Goal: Check status: Check status

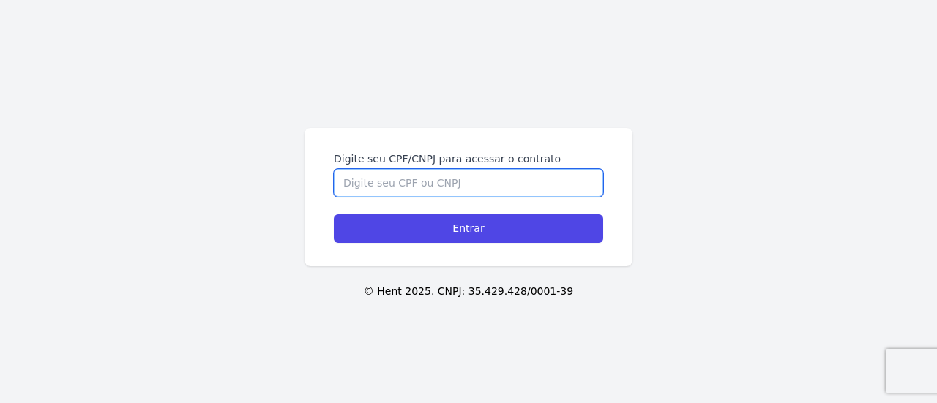
click at [399, 187] on input "Digite seu CPF/CNPJ para acessar o contrato" at bounding box center [468, 183] width 269 height 28
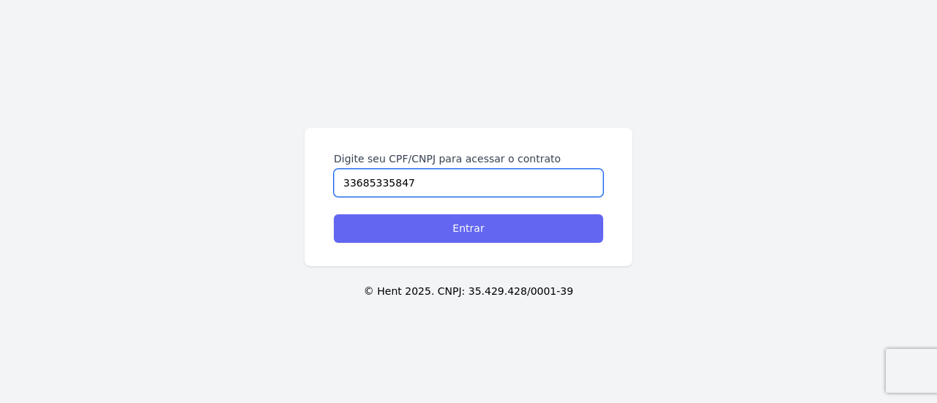
type input "33685335847"
click at [466, 235] on input "Entrar" at bounding box center [468, 228] width 269 height 29
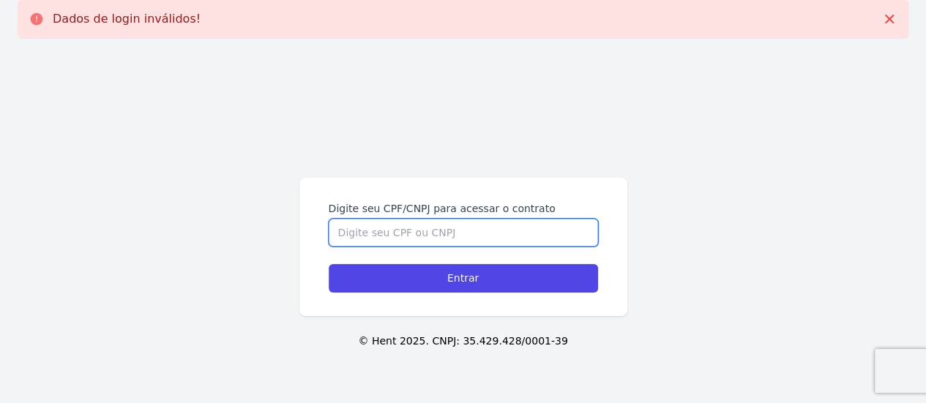
click at [465, 232] on input "Digite seu CPF/CNPJ para acessar o contrato" at bounding box center [463, 233] width 269 height 28
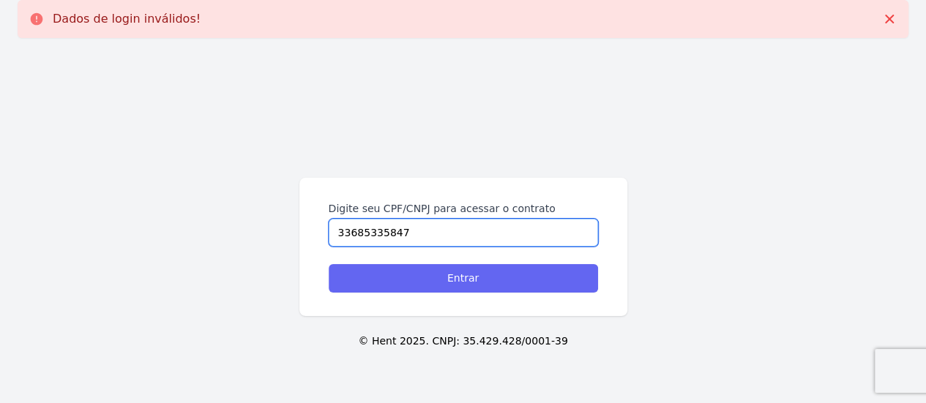
type input "33685335847"
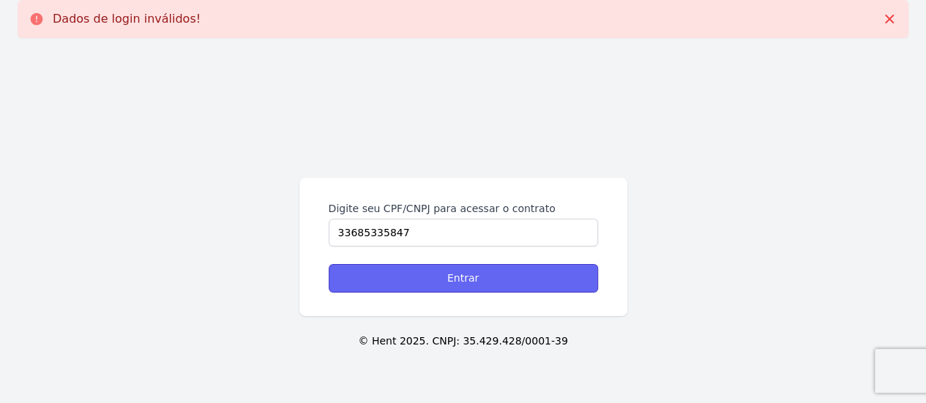
click at [452, 282] on input "Entrar" at bounding box center [463, 278] width 269 height 29
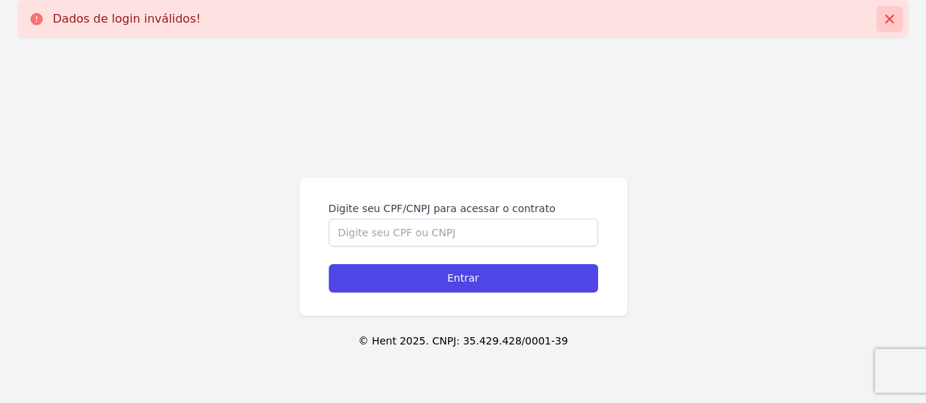
click at [887, 20] on icon at bounding box center [889, 19] width 9 height 9
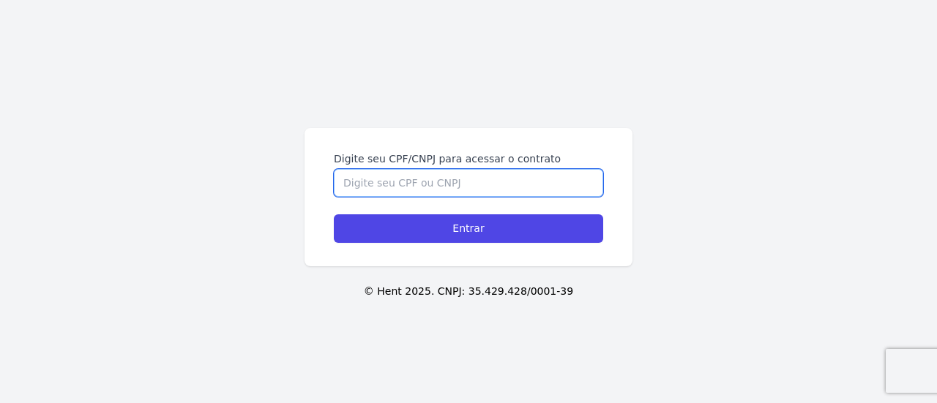
click at [474, 187] on input "Digite seu CPF/CNPJ para acessar o contrato" at bounding box center [468, 183] width 269 height 28
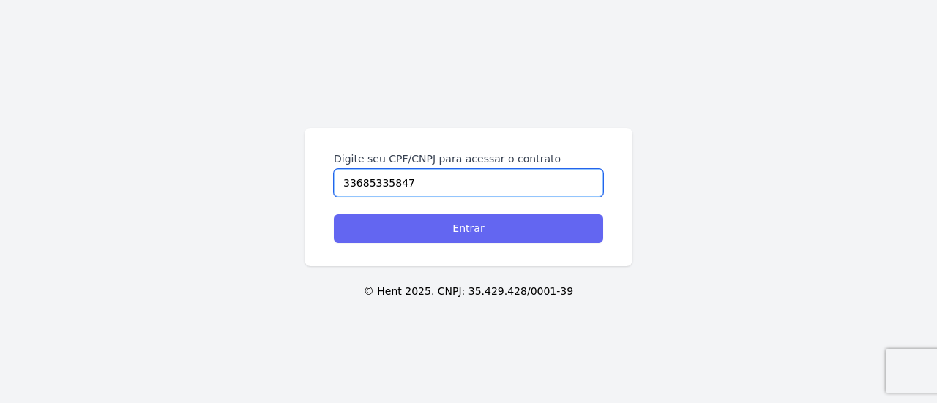
type input "33685335847"
click at [470, 231] on input "Entrar" at bounding box center [468, 228] width 269 height 29
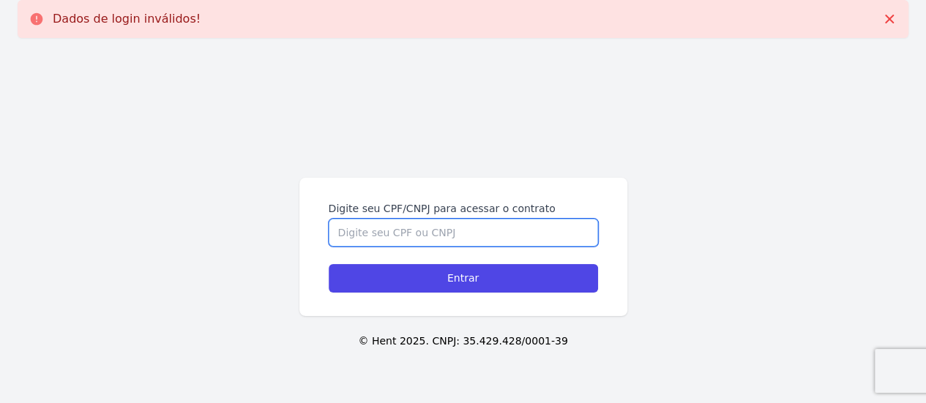
drag, startPoint x: 0, startPoint y: 0, endPoint x: 470, endPoint y: 231, distance: 523.7
click at [470, 231] on input "Digite seu CPF/CNPJ para acessar o contrato" at bounding box center [463, 233] width 269 height 28
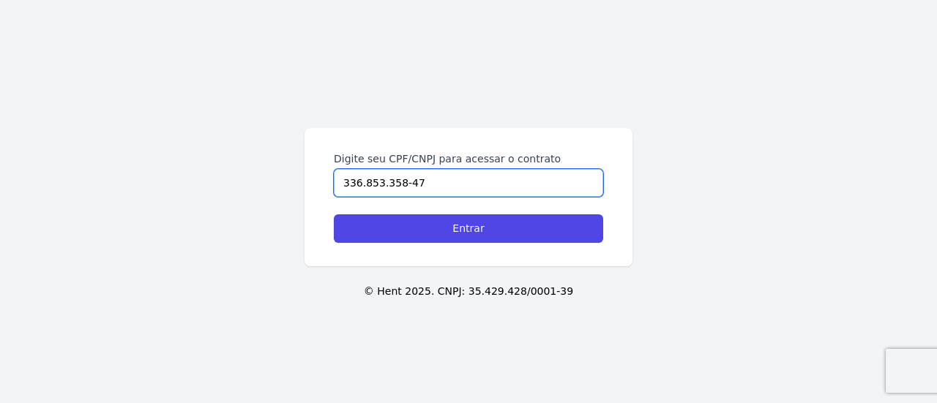
type input "336.853.358-47"
click at [470, 231] on input "Entrar" at bounding box center [468, 228] width 269 height 29
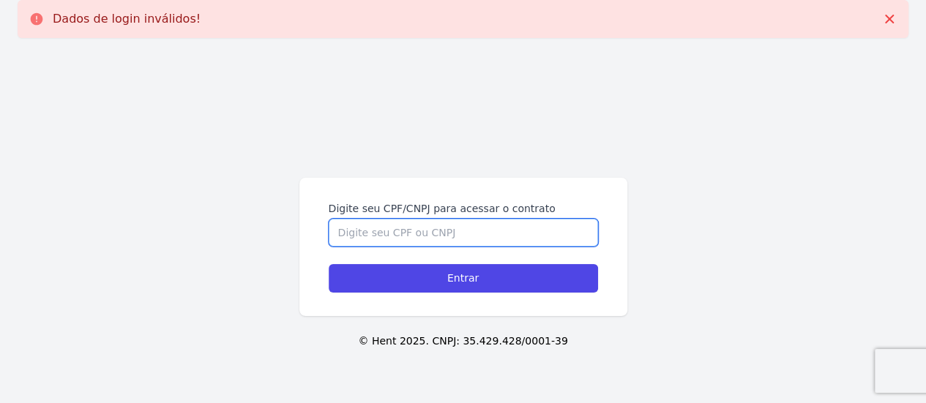
drag, startPoint x: 0, startPoint y: 0, endPoint x: 470, endPoint y: 231, distance: 523.4
click at [470, 231] on input "Digite seu CPF/CNPJ para acessar o contrato" at bounding box center [463, 233] width 269 height 28
click at [458, 231] on input "Digite seu CPF/CNPJ para acessar o contrato" at bounding box center [463, 233] width 269 height 28
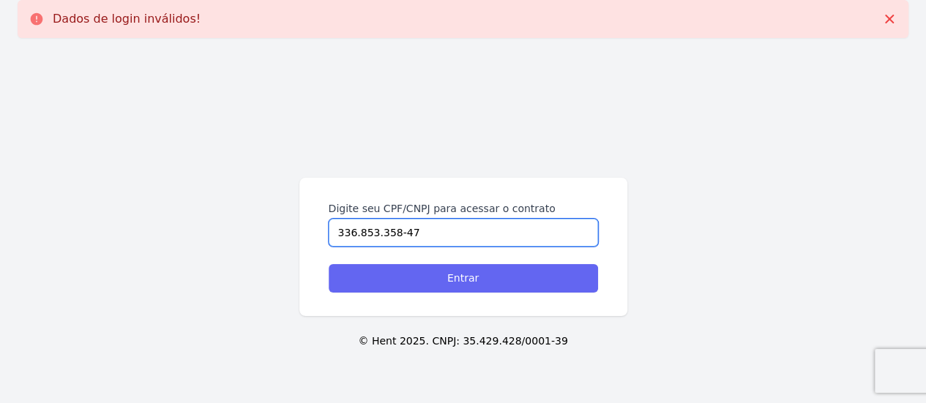
type input "336.853.358-47"
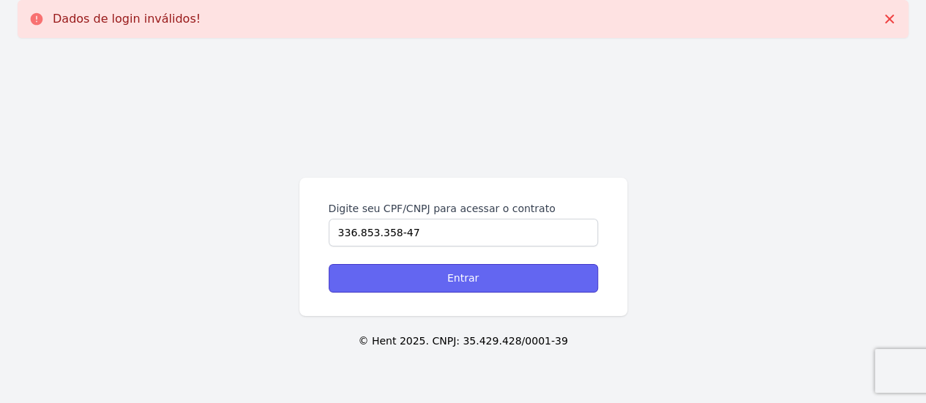
click at [464, 289] on input "Entrar" at bounding box center [463, 278] width 269 height 29
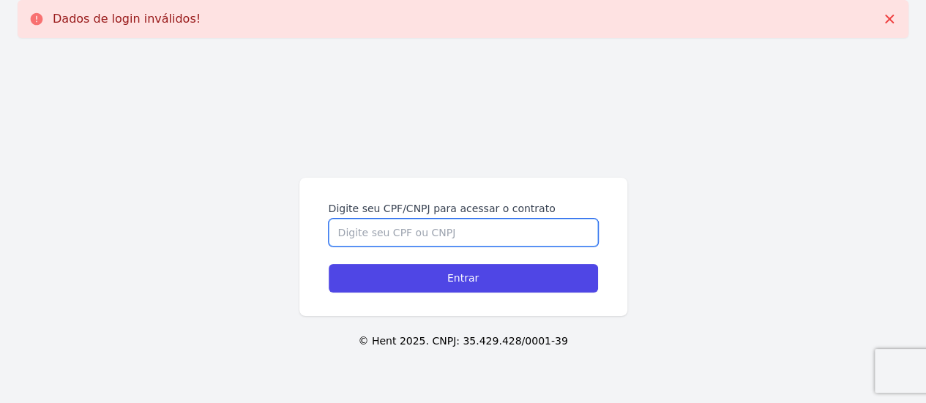
click at [444, 237] on input "Digite seu CPF/CNPJ para acessar o contrato" at bounding box center [463, 233] width 269 height 28
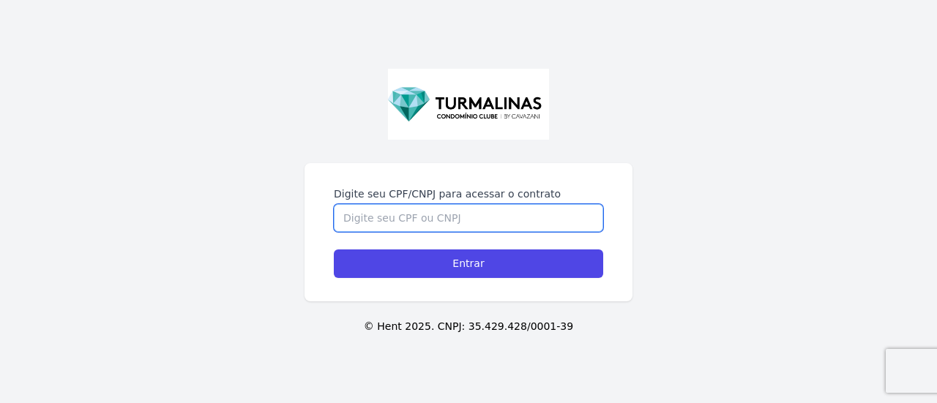
click at [466, 218] on input "Digite seu CPF/CNPJ para acessar o contrato" at bounding box center [468, 218] width 269 height 28
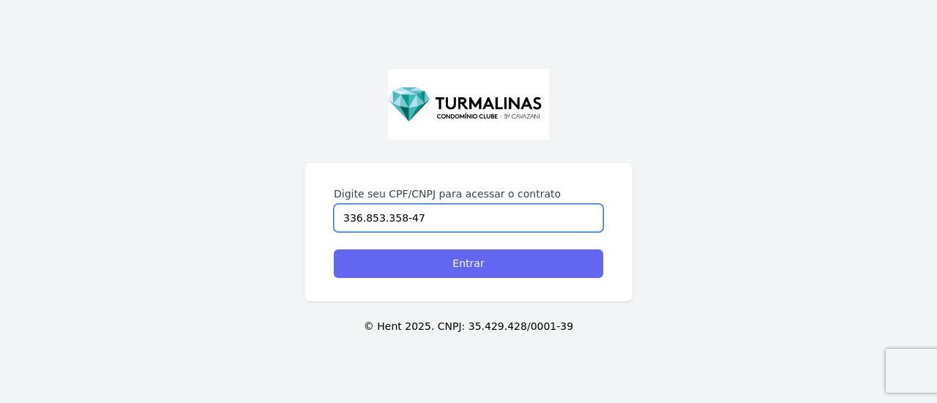
type input "336.853.358-47"
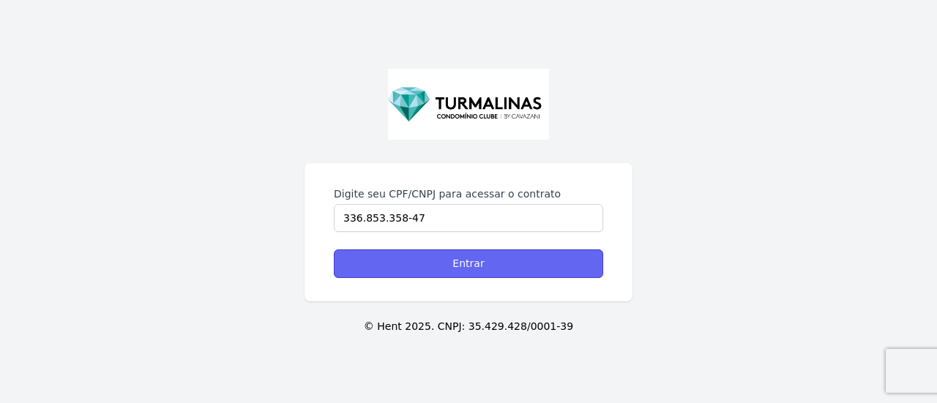
click at [464, 263] on input "Entrar" at bounding box center [468, 264] width 269 height 29
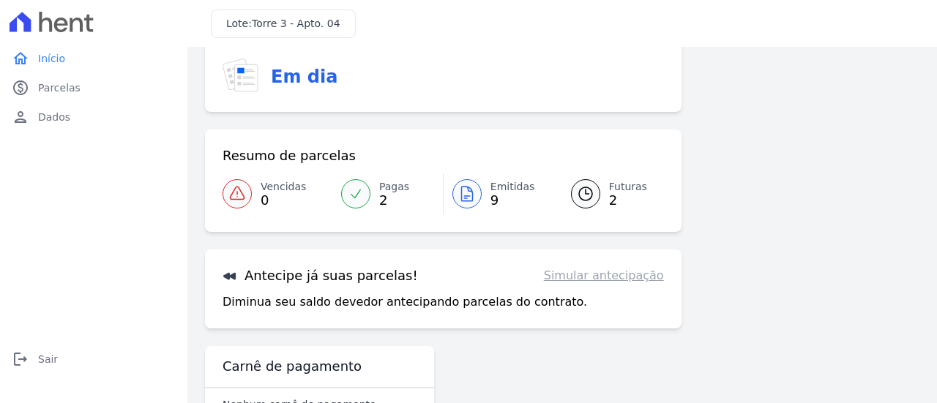
scroll to position [73, 0]
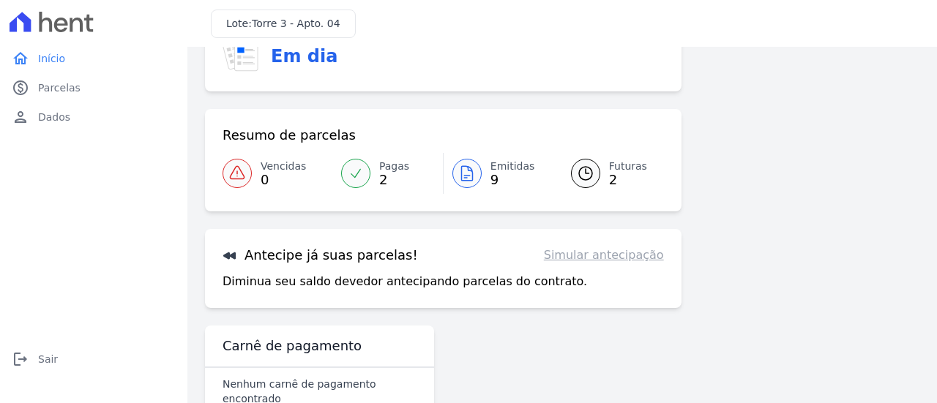
click at [362, 180] on div at bounding box center [355, 173] width 29 height 29
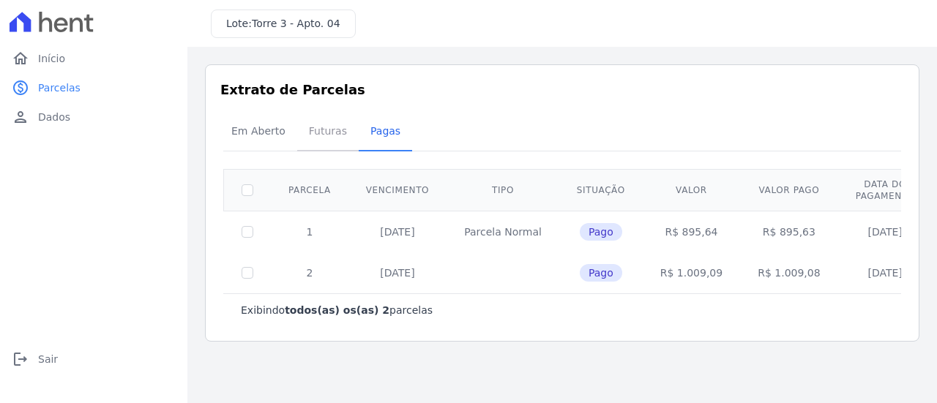
click at [329, 137] on span "Futuras" at bounding box center [328, 130] width 56 height 29
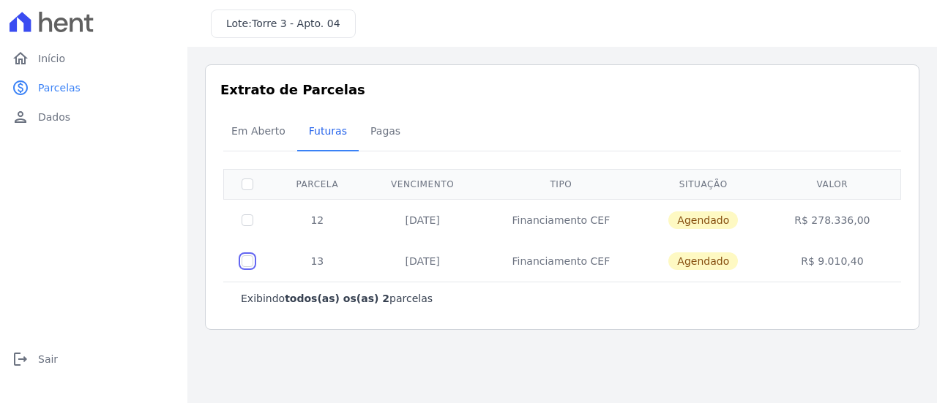
click at [245, 260] on input "checkbox" at bounding box center [248, 261] width 12 height 12
checkbox input "true"
click at [334, 261] on td "13" at bounding box center [317, 261] width 93 height 41
click at [247, 135] on span "Em Aberto" at bounding box center [259, 130] width 72 height 29
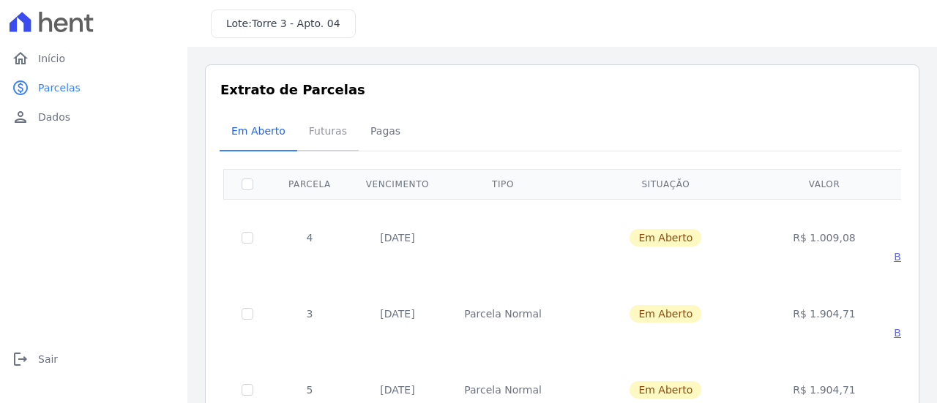
click at [328, 129] on span "Futuras" at bounding box center [328, 130] width 56 height 29
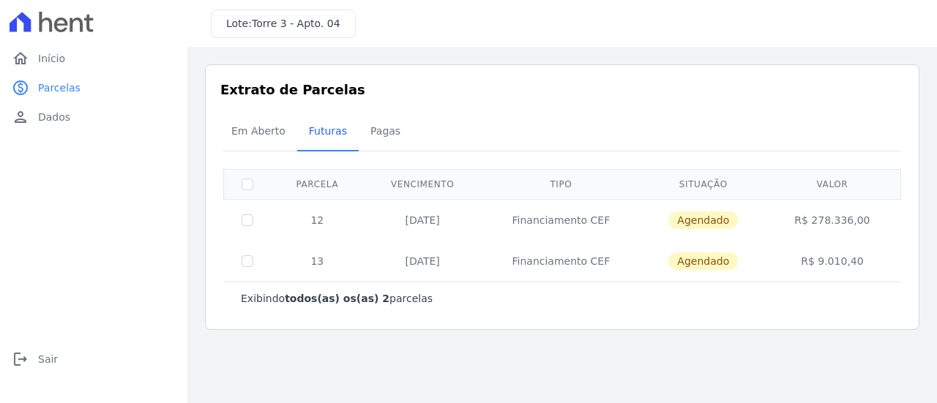
click at [317, 266] on td "13" at bounding box center [317, 261] width 93 height 41
